Goal: Task Accomplishment & Management: Manage account settings

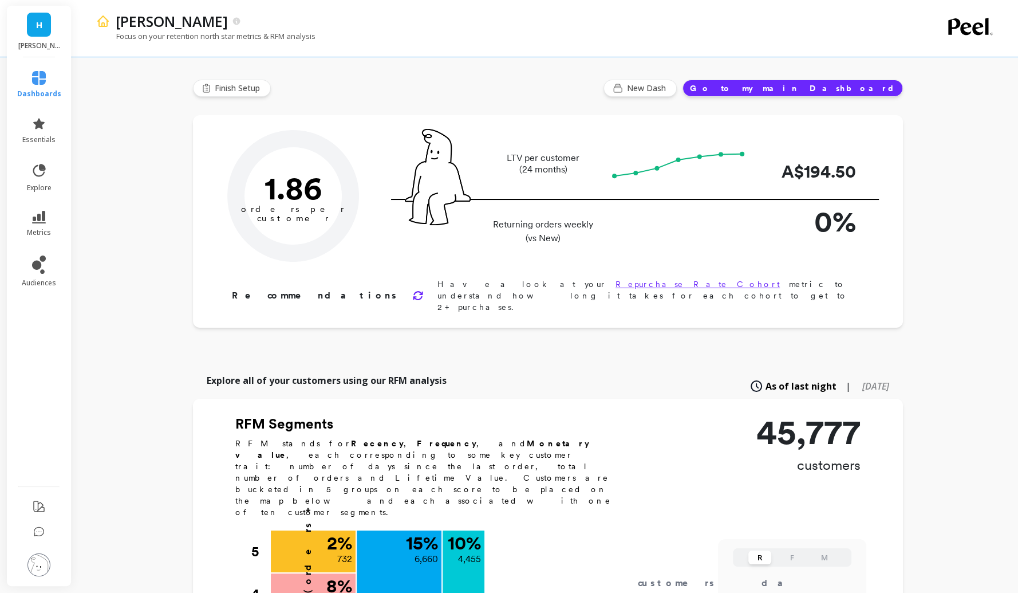
type input "Champions"
type input "4455"
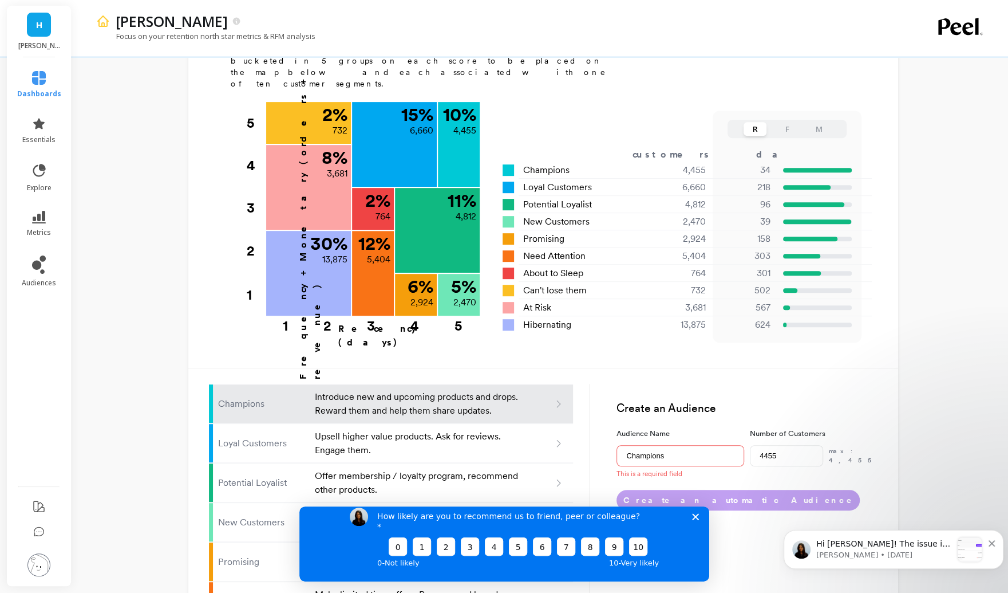
scroll to position [598, 0]
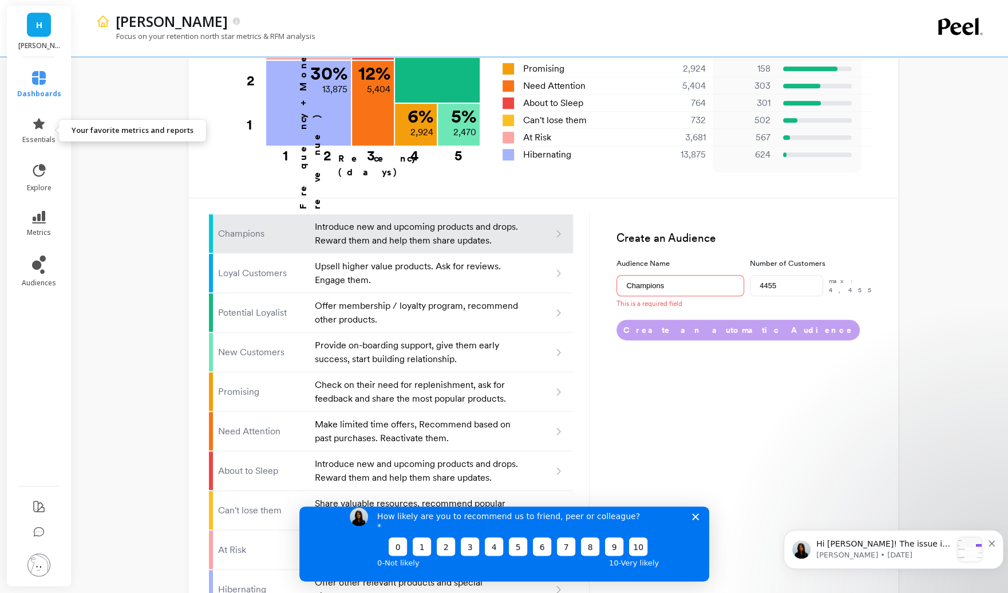
click at [49, 121] on link "essentials" at bounding box center [39, 130] width 44 height 27
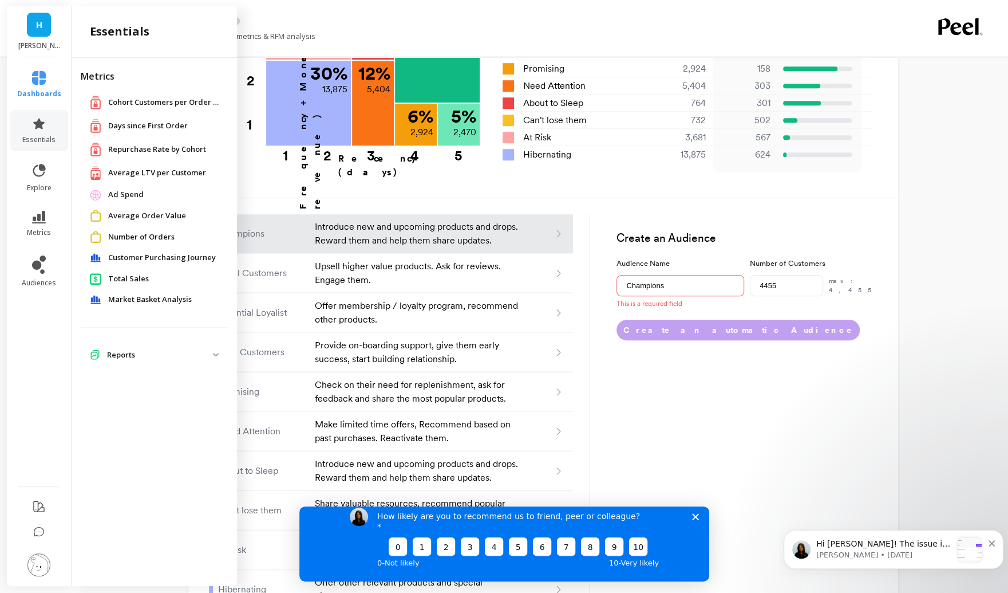
click at [148, 191] on link "Ad Spend" at bounding box center [163, 194] width 111 height 11
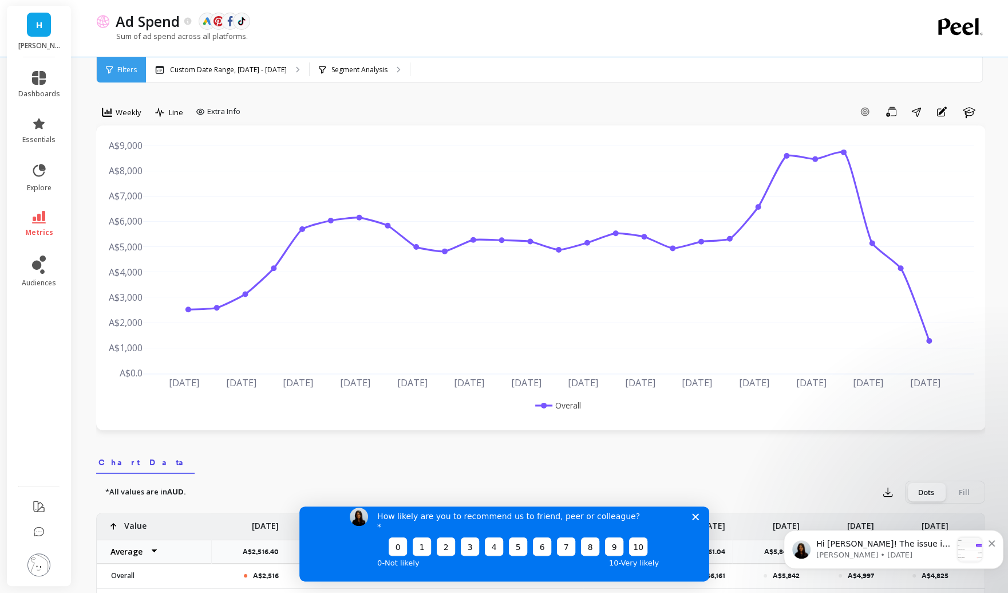
click at [38, 553] on img at bounding box center [38, 564] width 23 height 23
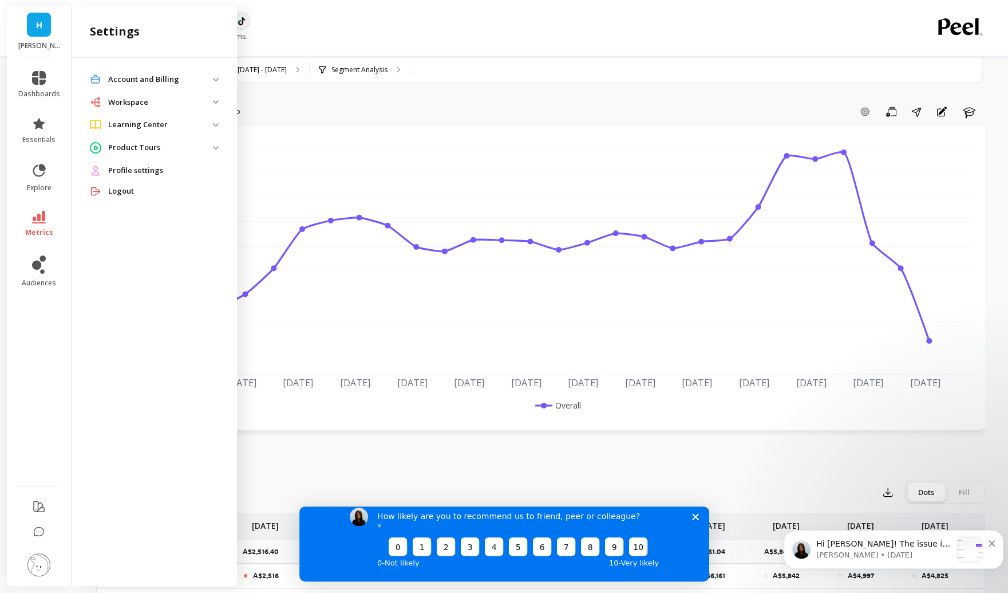
click at [147, 80] on p "Account and Billing" at bounding box center [160, 79] width 105 height 11
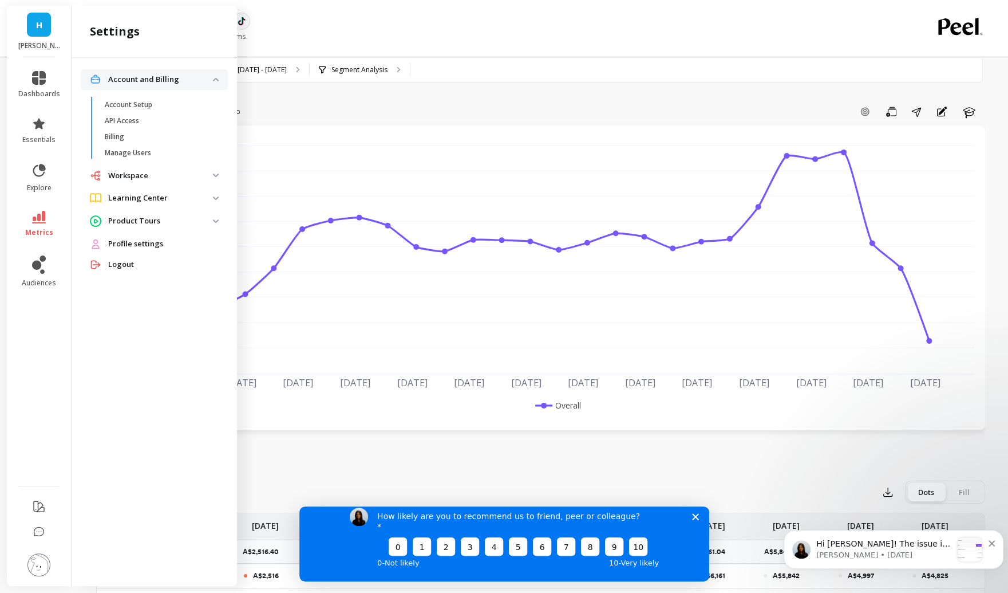
click at [136, 107] on p "Account Setup" at bounding box center [129, 104] width 48 height 9
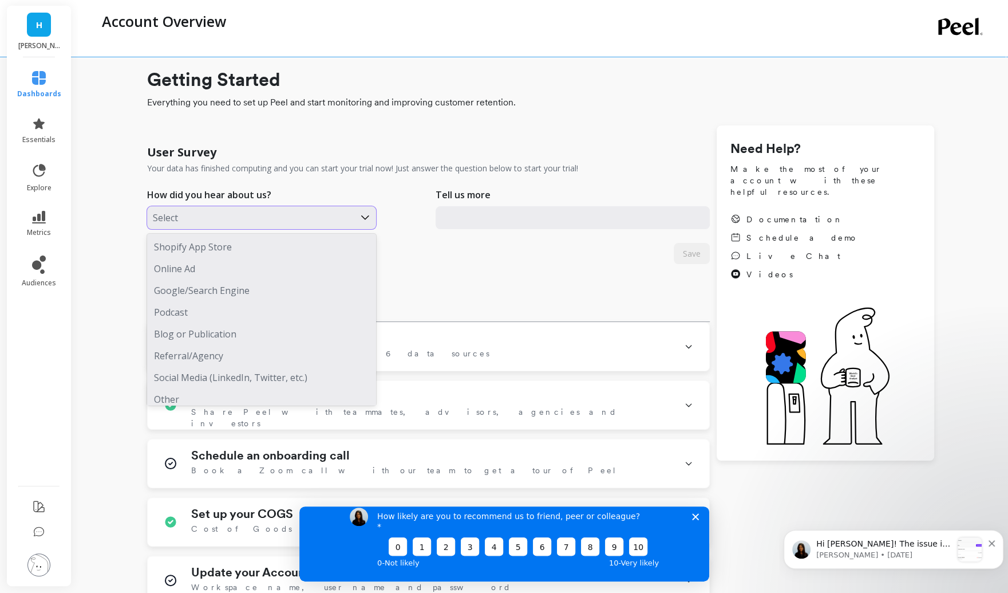
click at [260, 228] on div "Select" at bounding box center [261, 217] width 229 height 23
click at [579, 102] on span "Everything you need to set up Peel and start monitoring and improving customer …" at bounding box center [540, 103] width 787 height 14
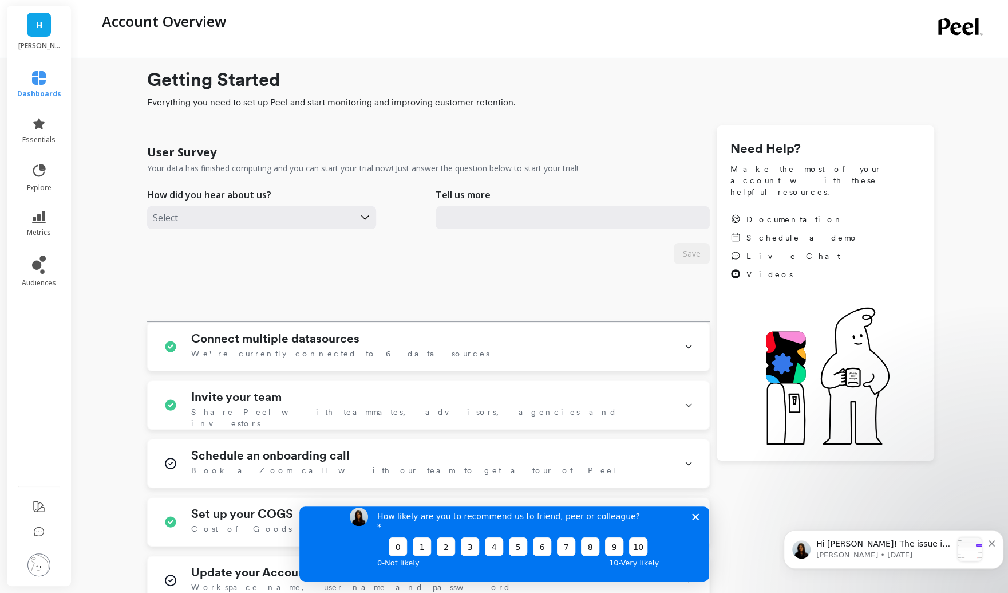
click at [910, 546] on p "Hi [PERSON_NAME]! The issue is coming from the dataset connection. As you can s…" at bounding box center [885, 543] width 136 height 11
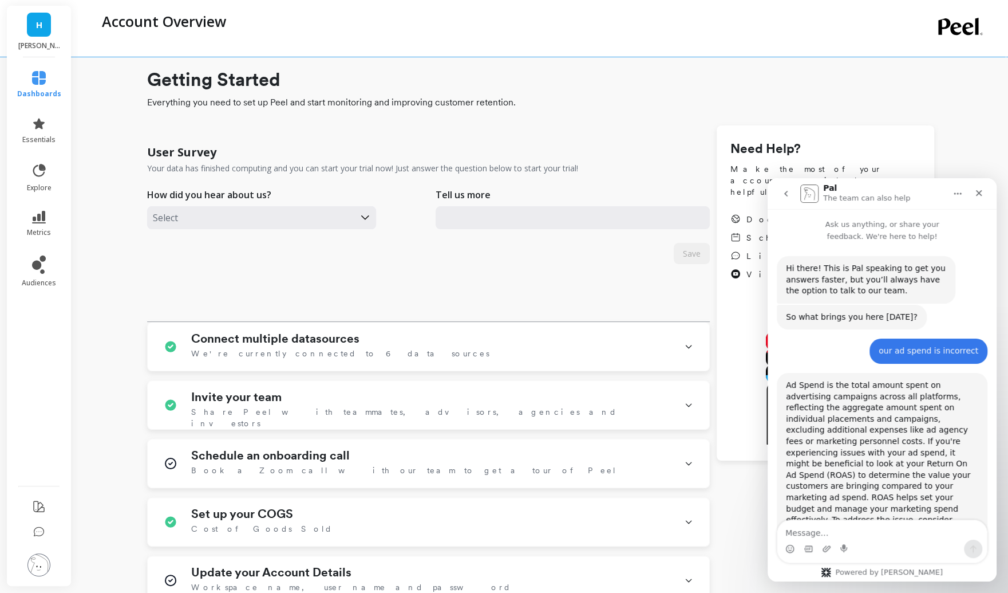
scroll to position [34, 0]
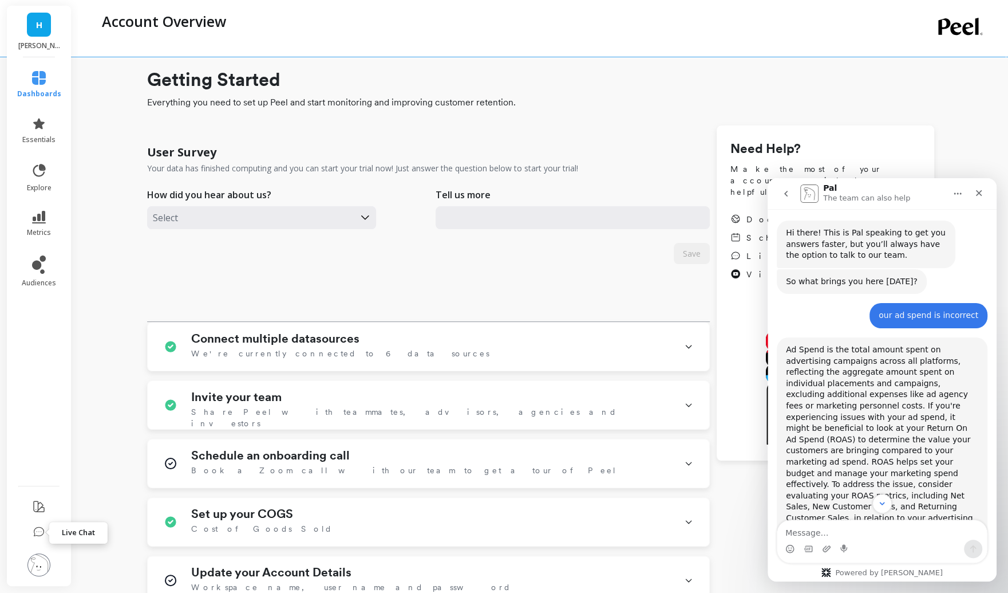
click at [36, 542] on button at bounding box center [38, 532] width 11 height 25
click at [41, 534] on icon at bounding box center [39, 531] width 10 height 9
drag, startPoint x: 41, startPoint y: 534, endPoint x: 57, endPoint y: 521, distance: 20.3
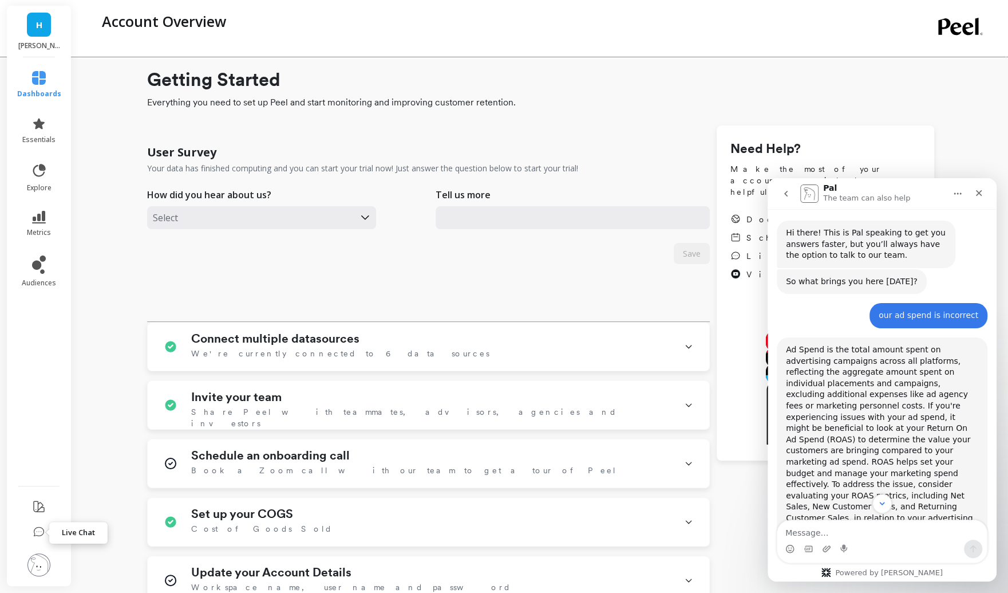
click at [57, 521] on li at bounding box center [39, 532] width 67 height 25
drag, startPoint x: 57, startPoint y: 521, endPoint x: 62, endPoint y: 515, distance: 8.1
click at [62, 515] on ul at bounding box center [39, 540] width 67 height 92
click at [790, 192] on icon "go back" at bounding box center [786, 193] width 9 height 9
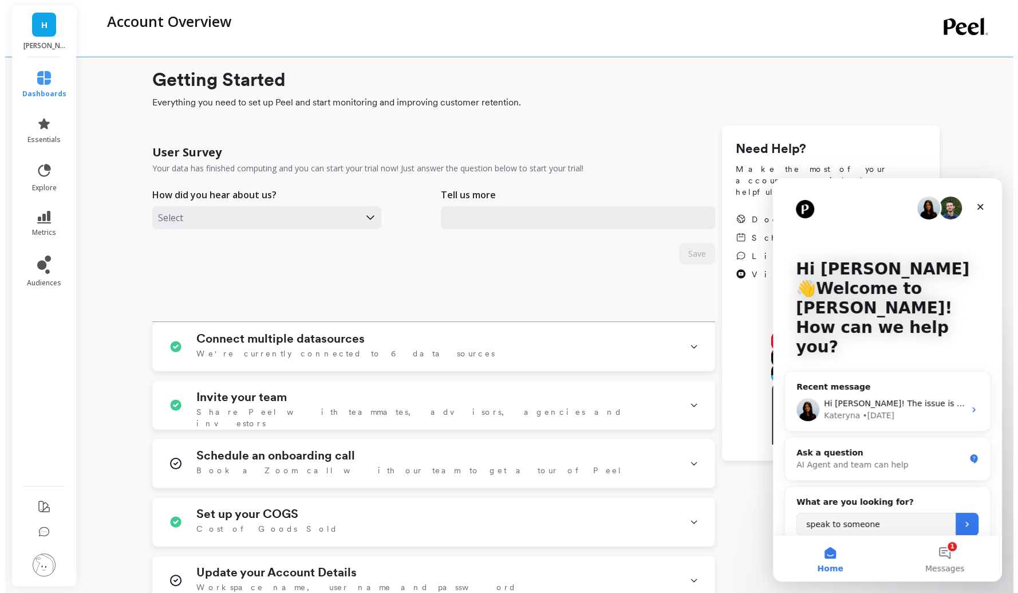
scroll to position [0, 0]
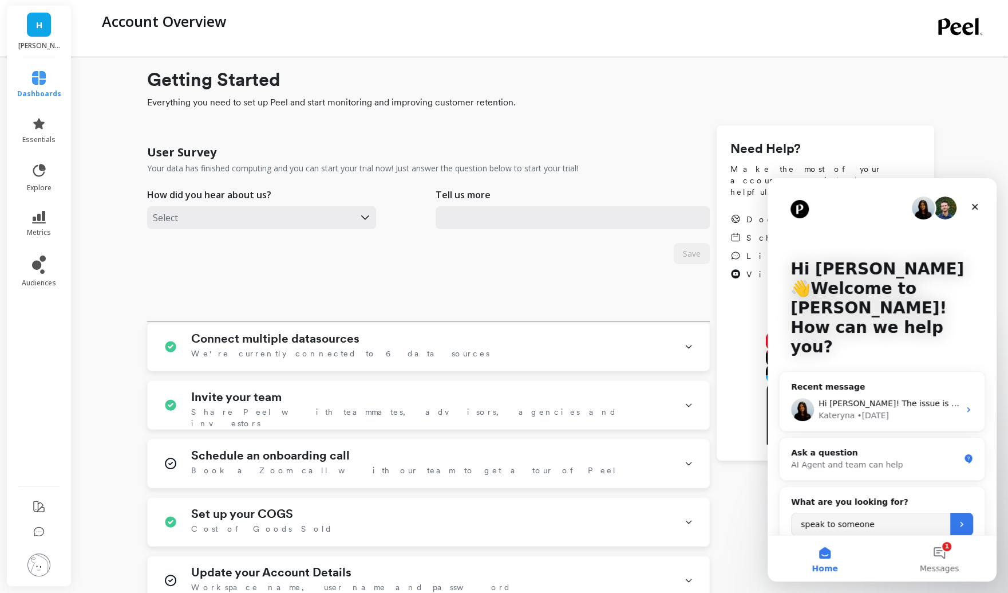
click at [957, 519] on icon "Submit" at bounding box center [961, 523] width 9 height 9
click at [39, 563] on img at bounding box center [38, 564] width 23 height 23
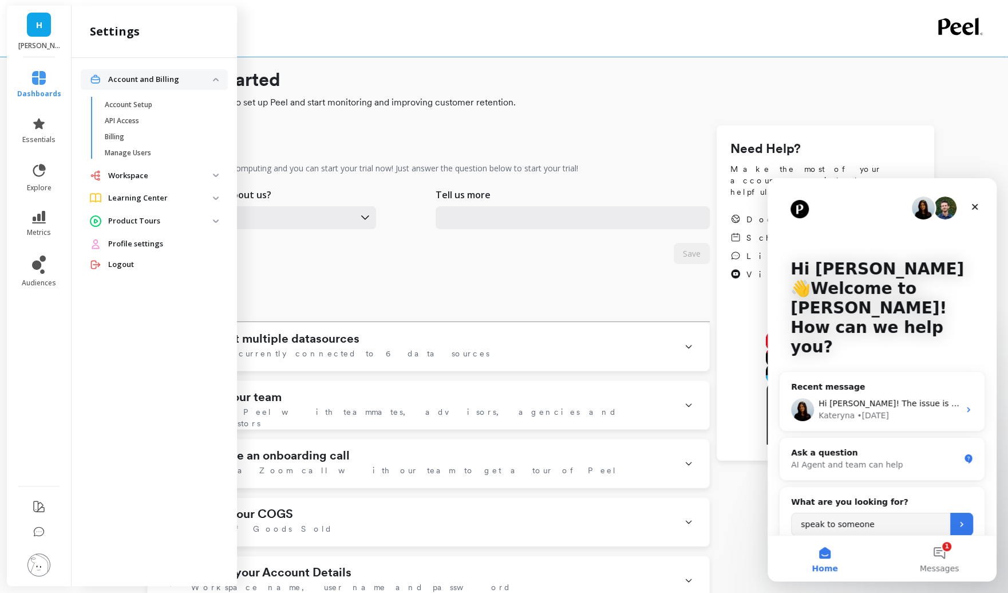
click at [117, 139] on p "Billing" at bounding box center [114, 136] width 19 height 9
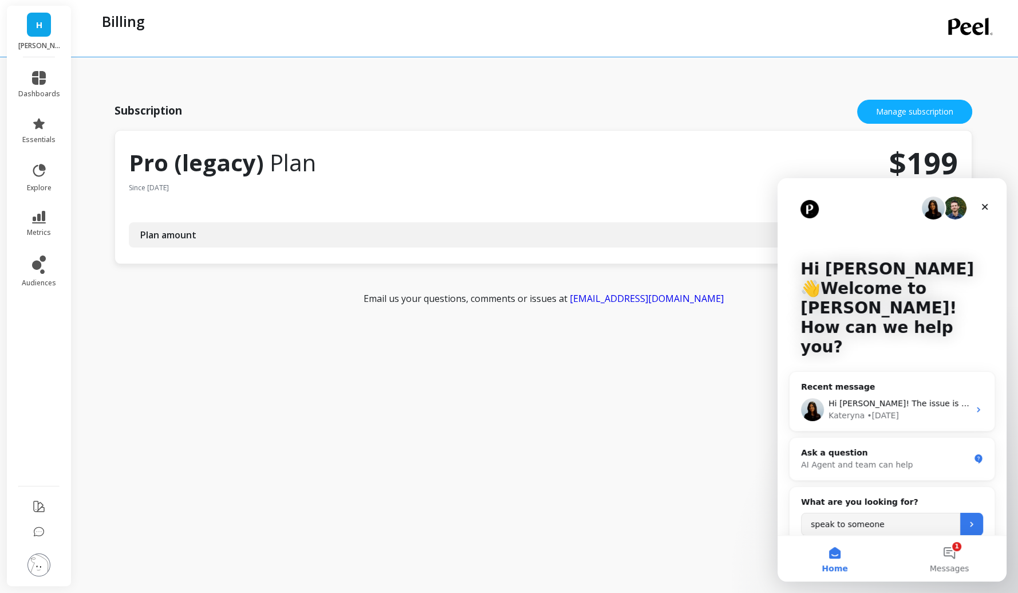
click at [908, 100] on link "Manage subscription" at bounding box center [914, 112] width 115 height 24
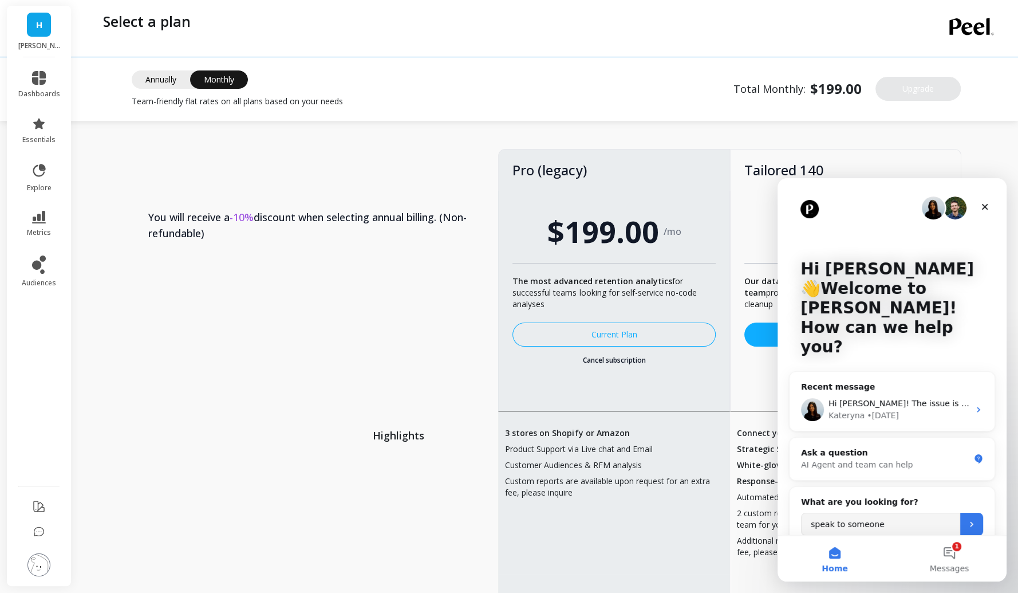
click at [983, 206] on icon "Close" at bounding box center [984, 206] width 9 height 9
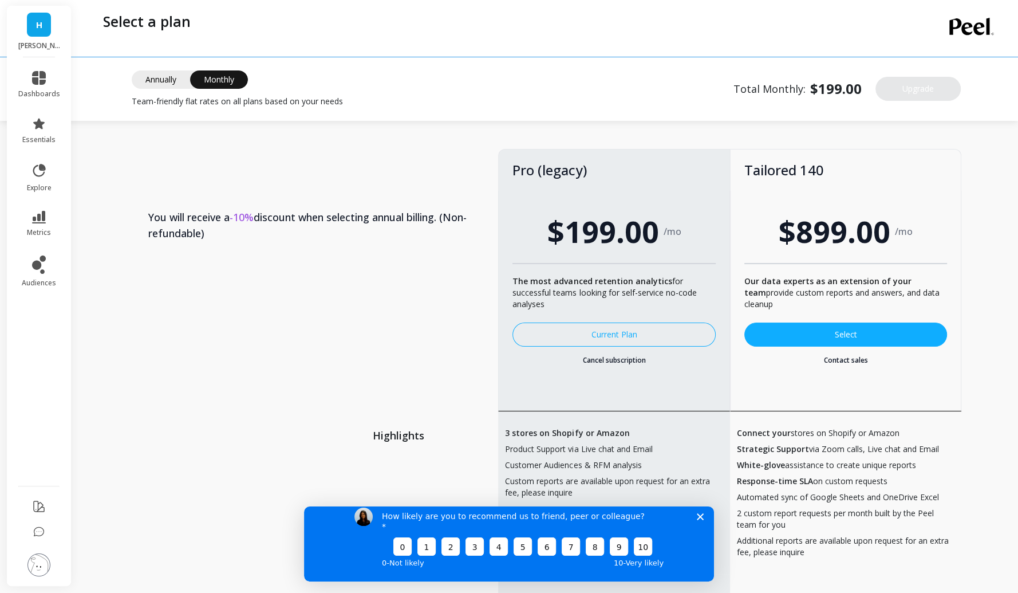
click at [703, 519] on icon "Close survey" at bounding box center [700, 515] width 7 height 7
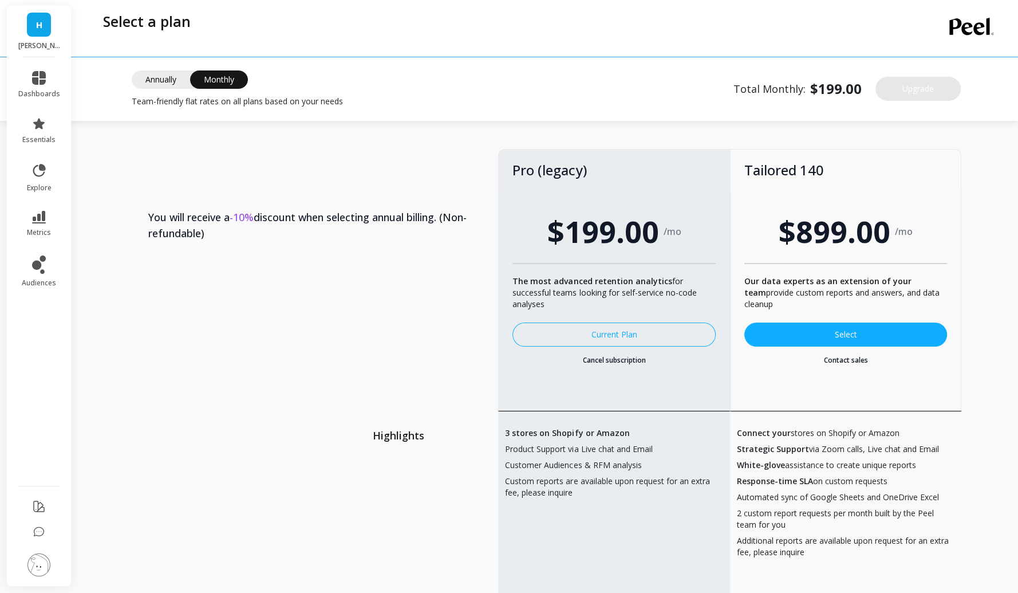
click at [604, 362] on link "Cancel subscription" at bounding box center [613, 360] width 203 height 9
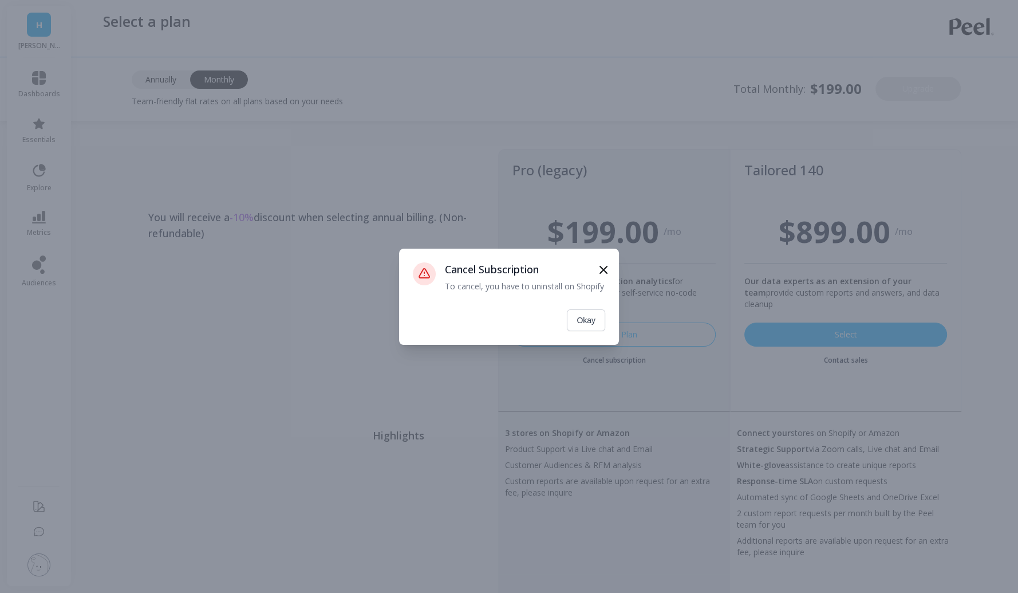
click at [585, 322] on button "Okay" at bounding box center [586, 320] width 38 height 22
